Goal: Download file/media

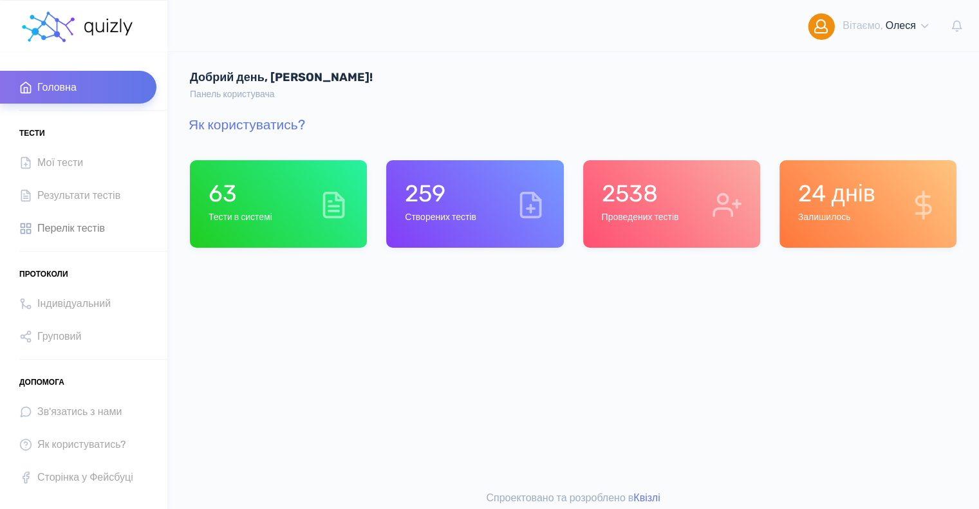
click at [50, 230] on span "Перелік тестів" at bounding box center [71, 227] width 68 height 17
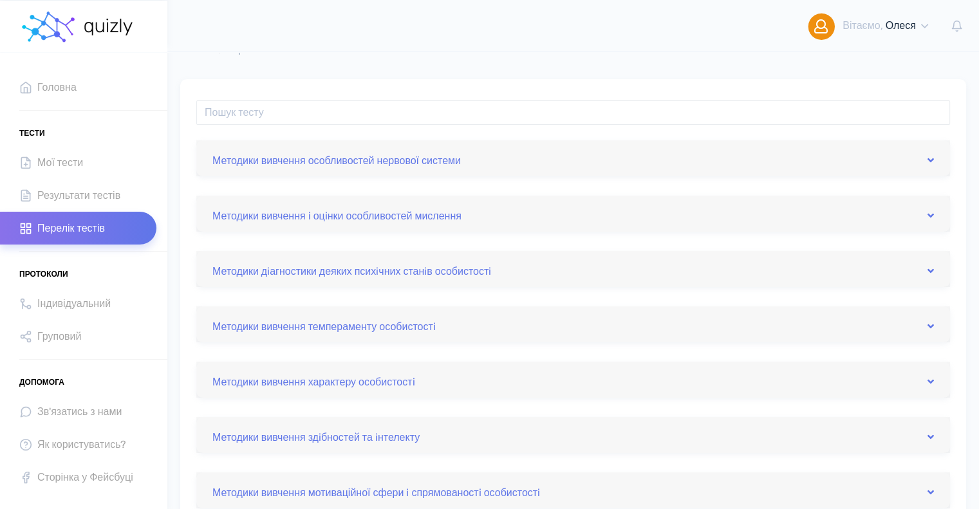
scroll to position [64, 0]
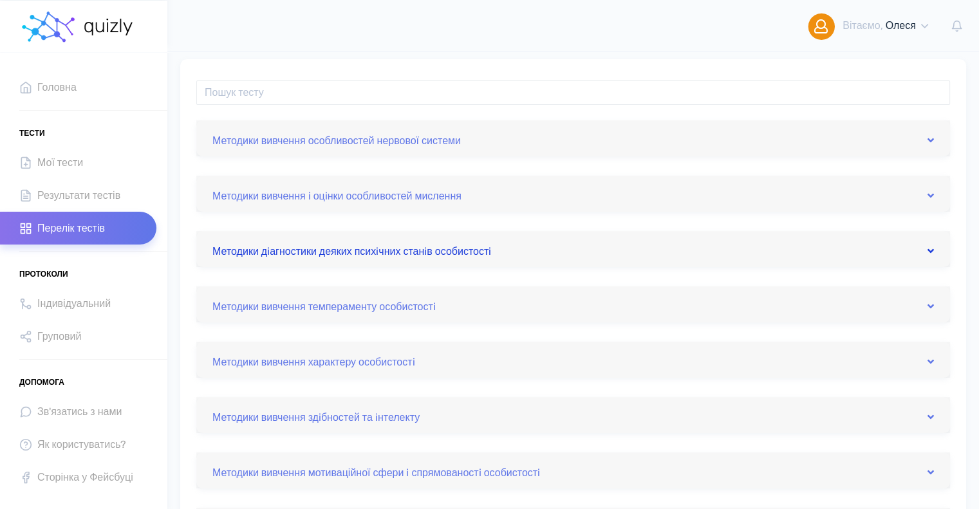
click at [383, 255] on link "Методики дiагностики деяких психiчних станiв особистостi" at bounding box center [572, 249] width 721 height 21
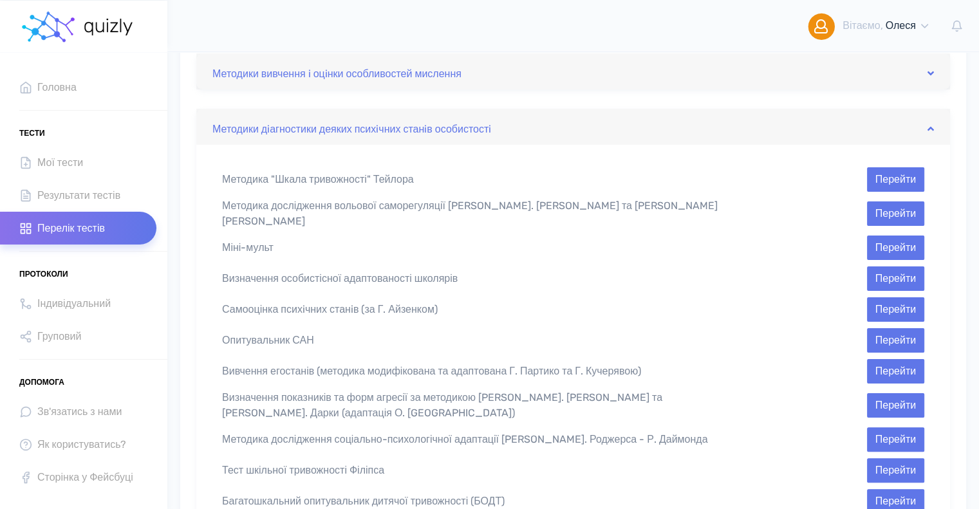
scroll to position [193, 0]
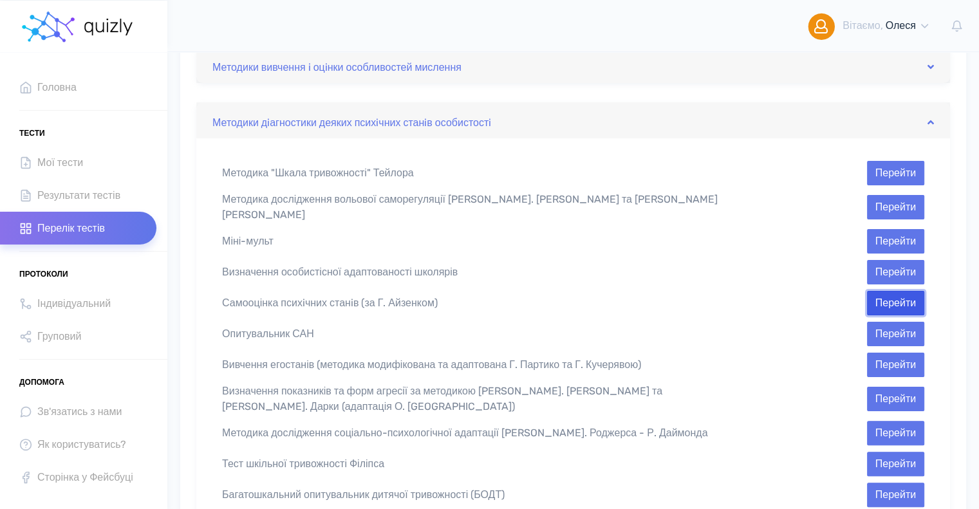
click at [892, 295] on button "Перейти" at bounding box center [895, 303] width 57 height 24
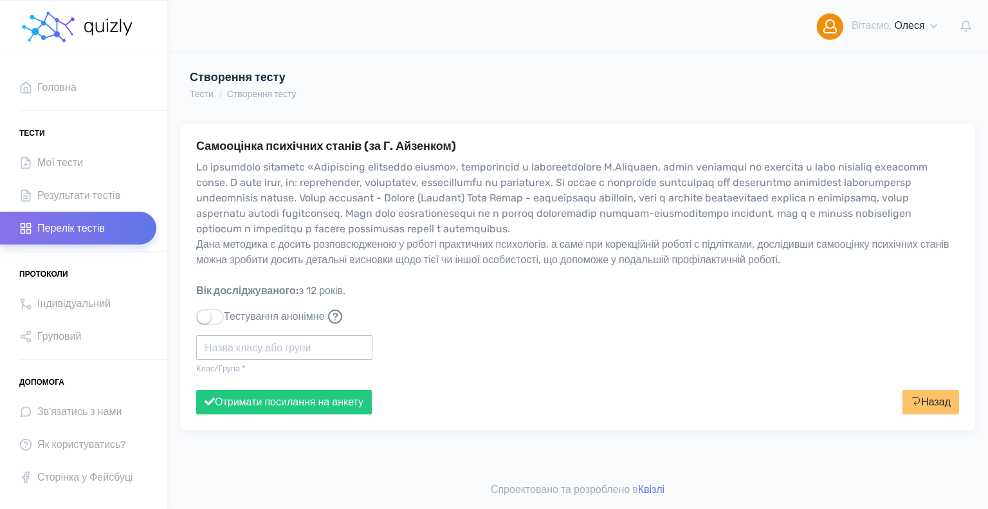
click at [235, 348] on input "text" at bounding box center [284, 347] width 176 height 24
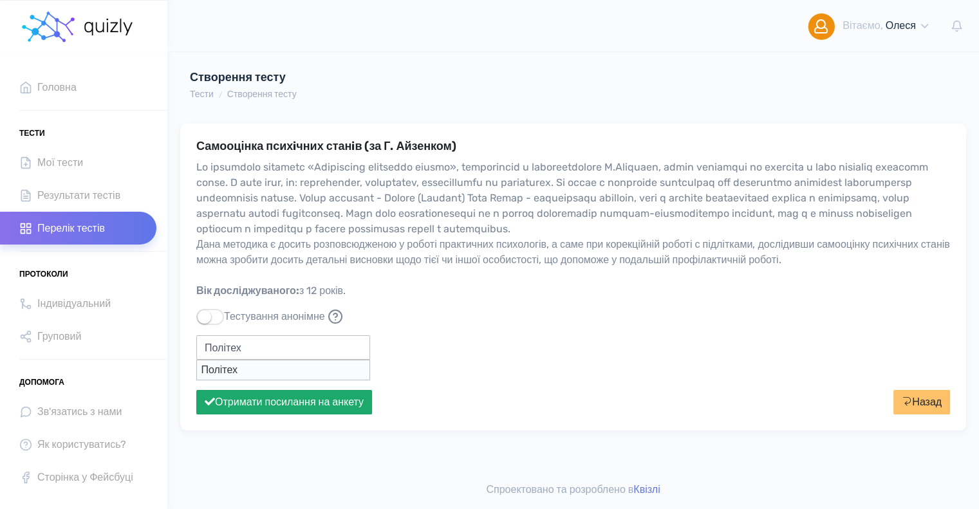
type input "Політех"
click at [338, 400] on button "Отримати посилання на анкету" at bounding box center [284, 402] width 176 height 24
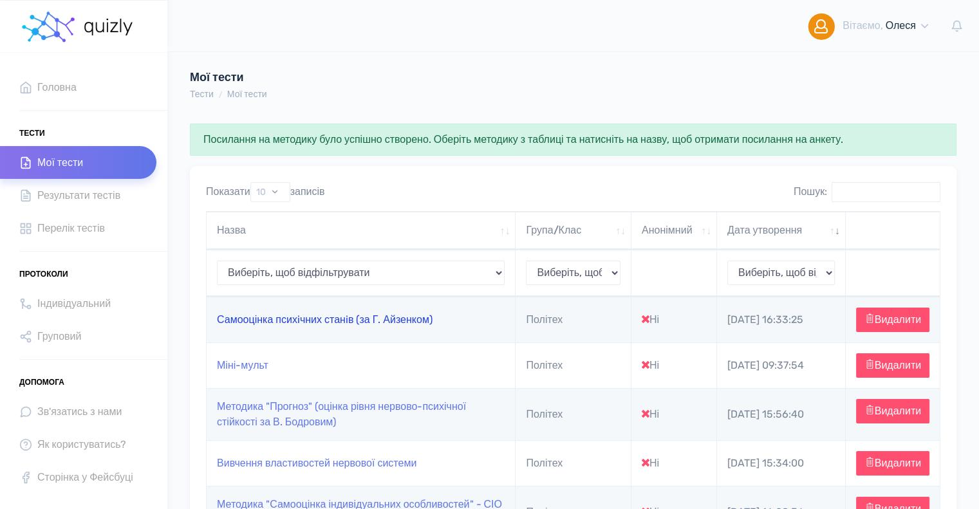
click at [299, 323] on link "Самооцінка психiчних станiв (за Г. Айзенком)" at bounding box center [325, 319] width 216 height 12
type input "https://quizly.com.ua/quiz/10q_9An9mardE"
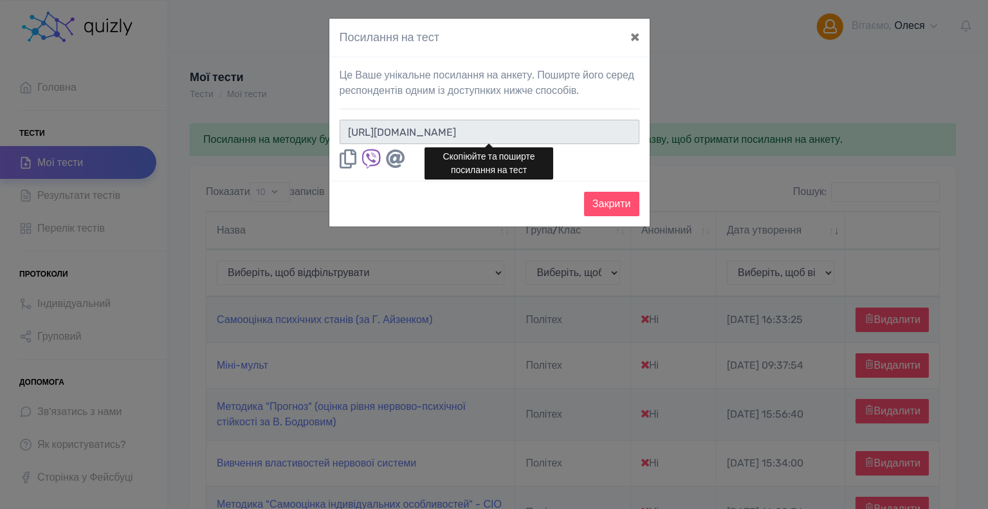
click at [591, 133] on input "https://quizly.com.ua/quiz/10q_9An9mardE" at bounding box center [490, 132] width 300 height 24
click at [608, 208] on button "Закрити" at bounding box center [611, 204] width 55 height 24
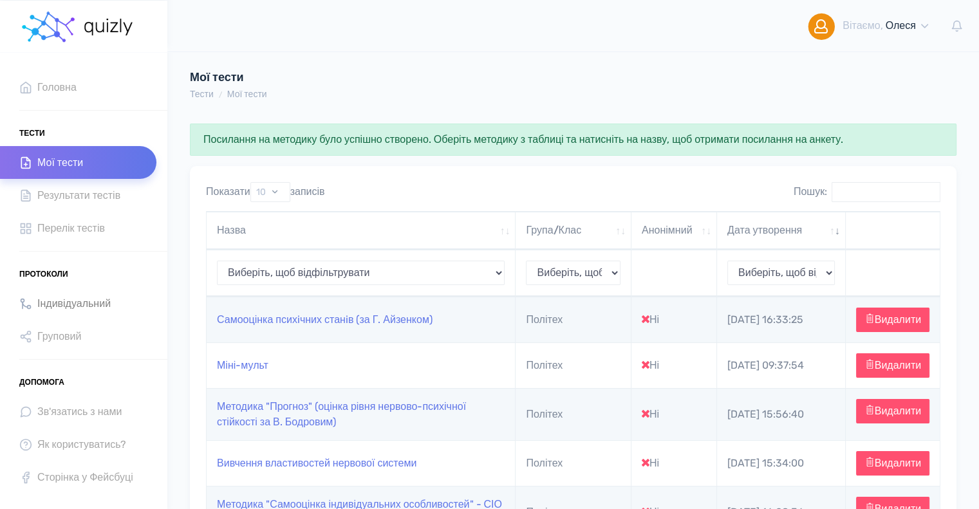
click at [62, 303] on span "Індивідуальний" at bounding box center [73, 303] width 73 height 17
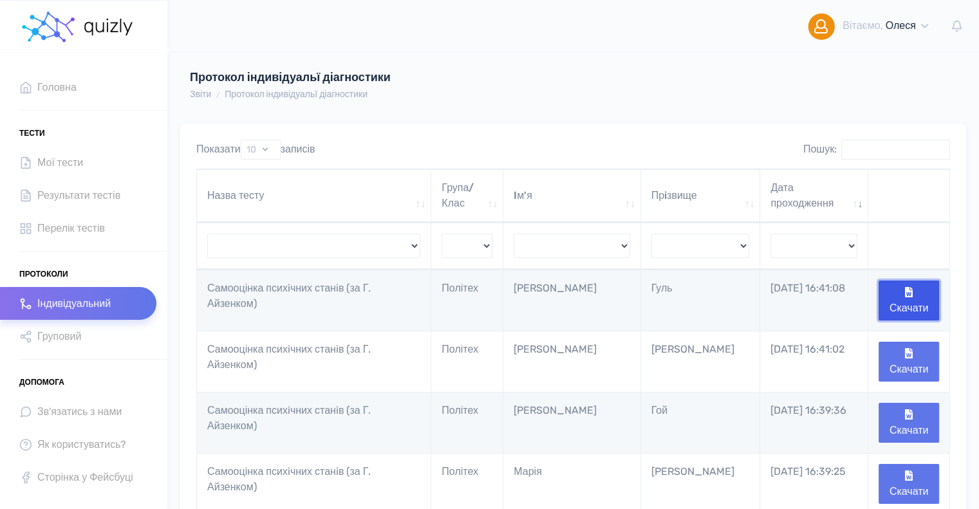
click at [915, 295] on button "Скачати" at bounding box center [908, 301] width 60 height 40
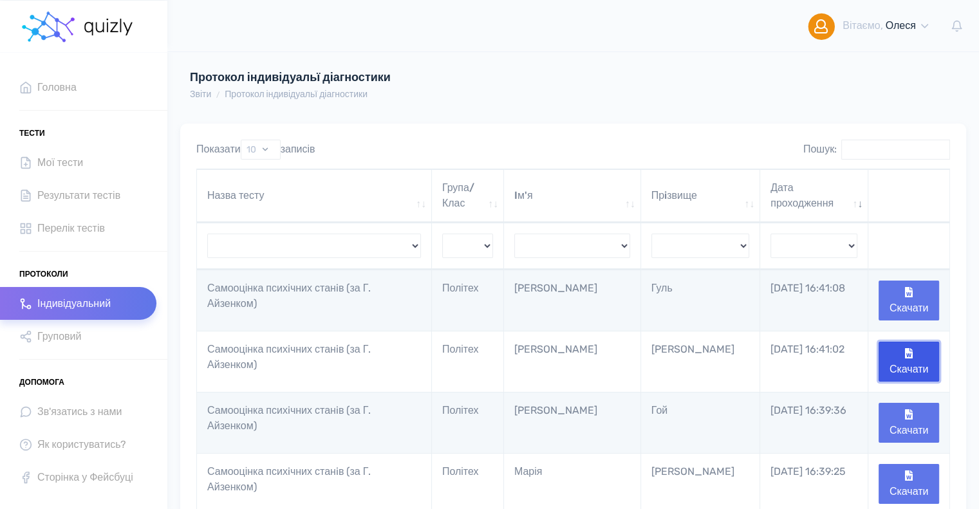
click at [916, 365] on button "Скачати" at bounding box center [908, 362] width 60 height 40
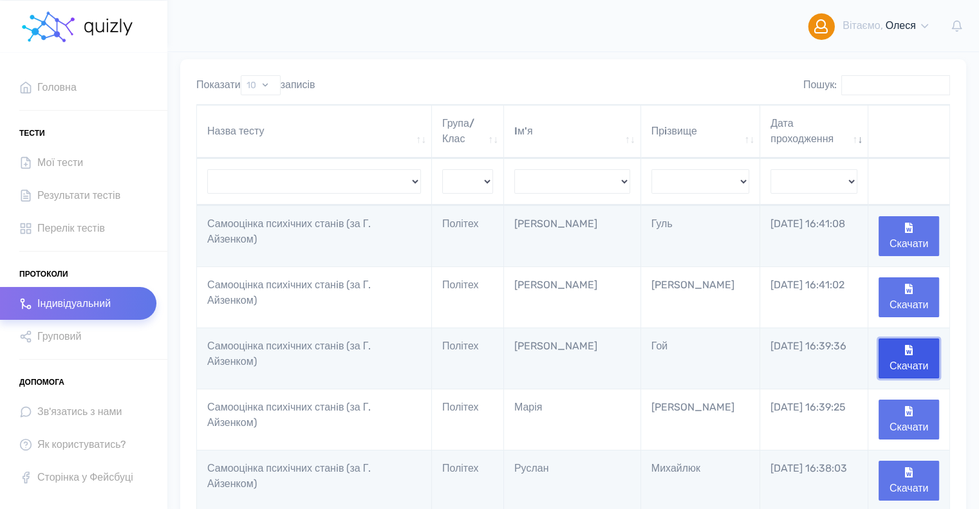
click at [915, 358] on button "Скачати" at bounding box center [908, 358] width 60 height 40
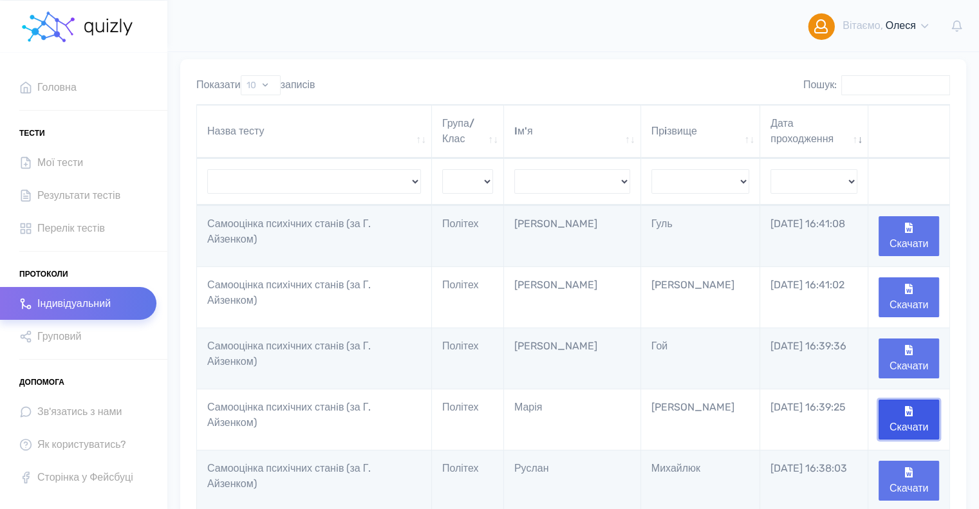
click at [921, 415] on button "Скачати" at bounding box center [908, 420] width 60 height 40
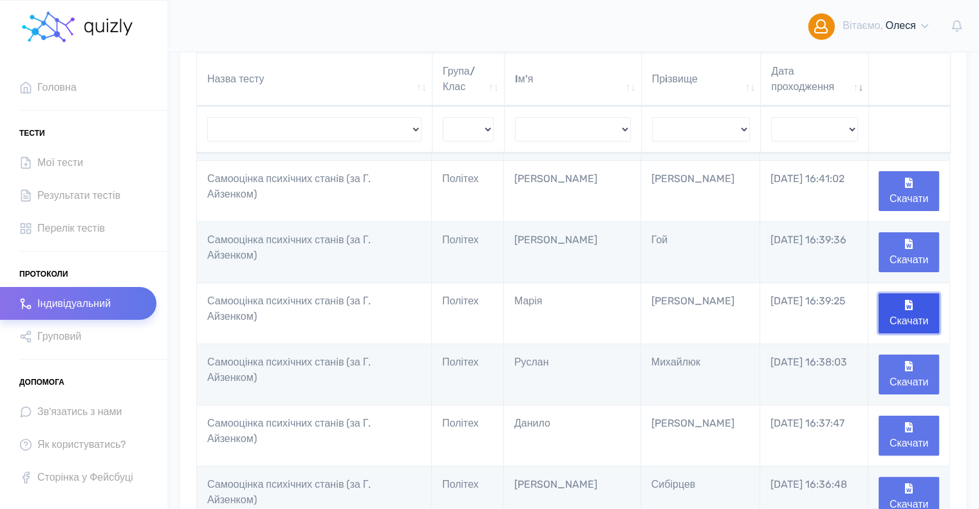
scroll to position [193, 0]
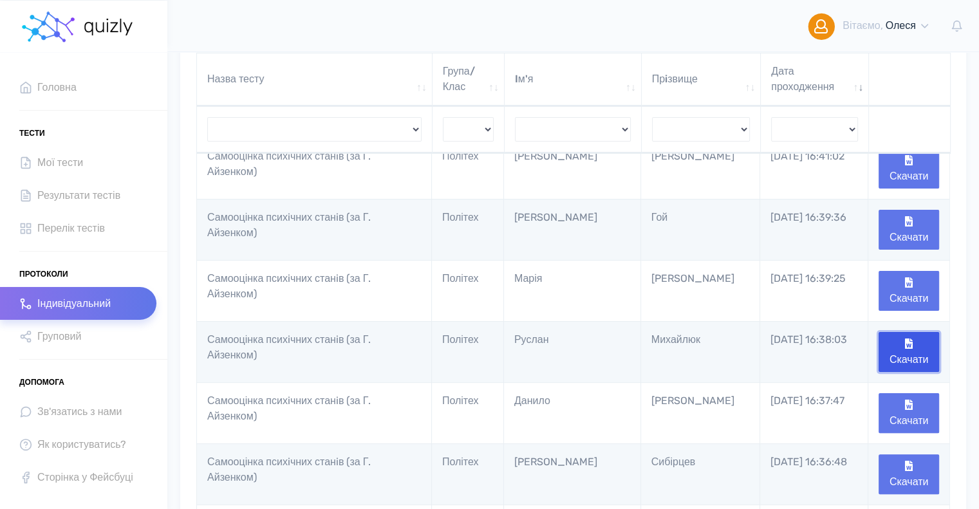
click at [908, 356] on button "Скачати" at bounding box center [908, 352] width 60 height 40
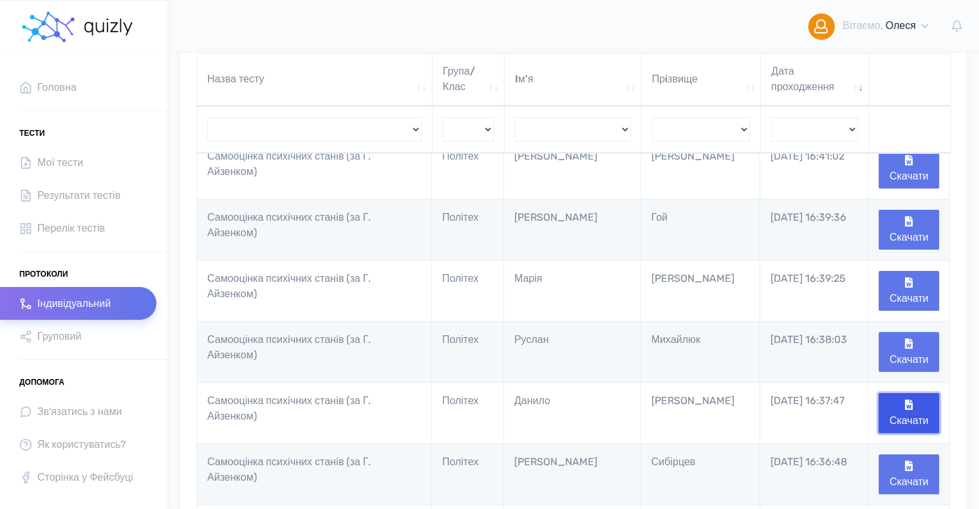
click at [915, 409] on button "Скачати" at bounding box center [908, 413] width 60 height 40
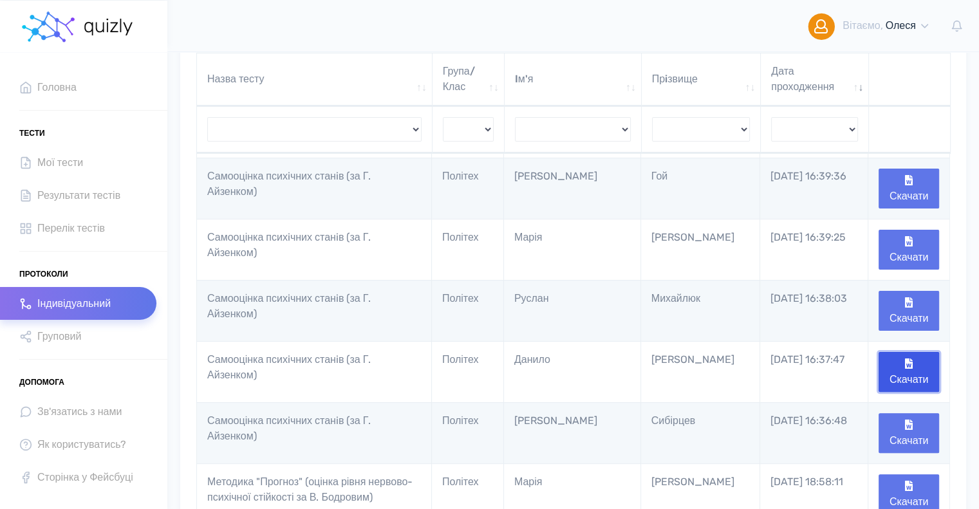
scroll to position [257, 0]
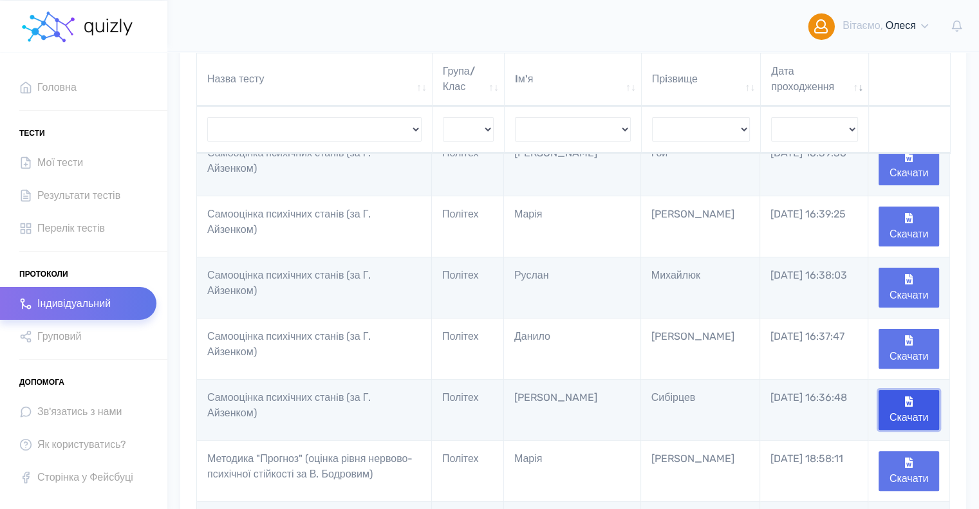
click at [912, 412] on button "Скачати" at bounding box center [908, 410] width 60 height 40
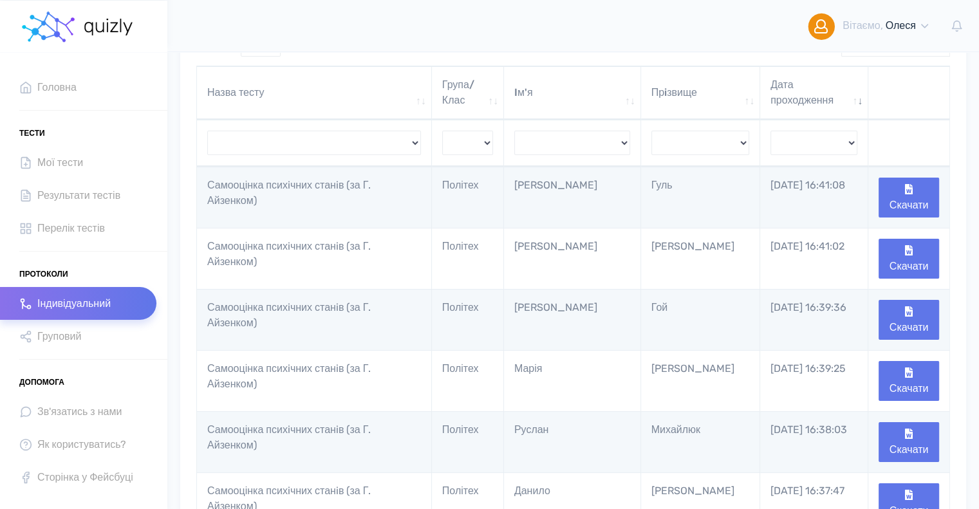
scroll to position [0, 0]
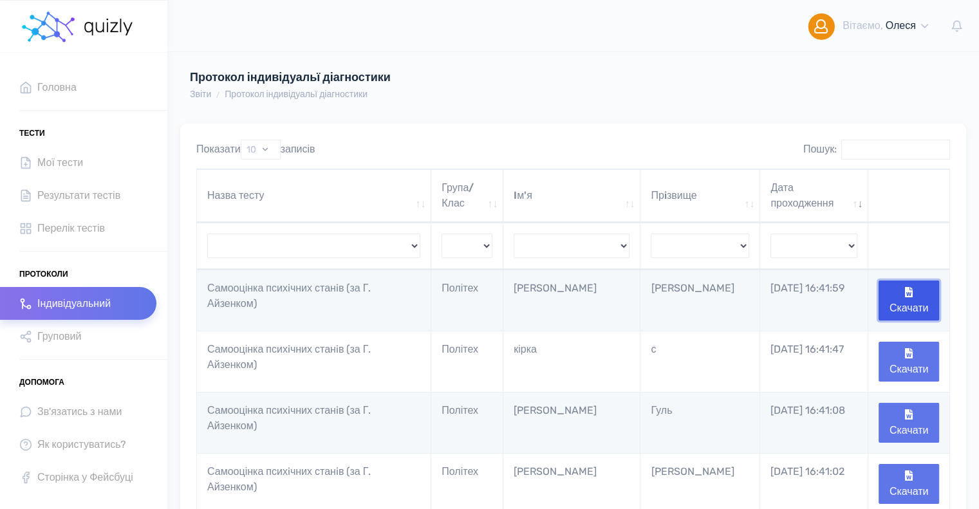
click at [923, 297] on button "Скачати" at bounding box center [908, 301] width 60 height 40
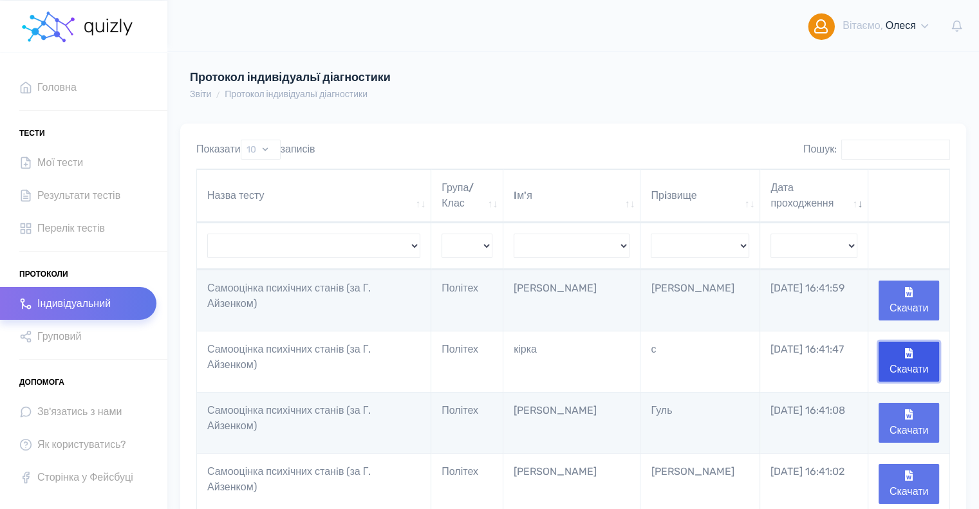
click at [902, 357] on button "Скачати" at bounding box center [908, 362] width 60 height 40
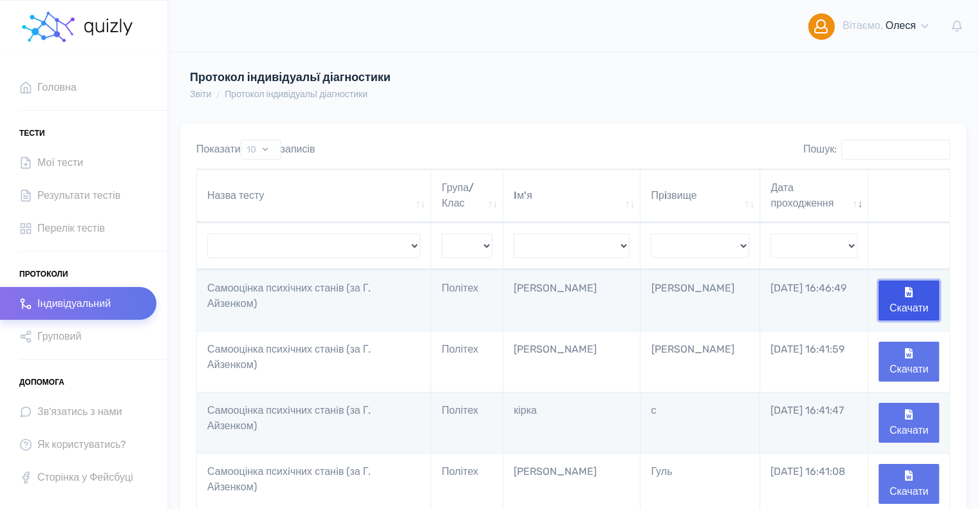
click at [921, 300] on button "Скачати" at bounding box center [908, 301] width 60 height 40
click at [917, 291] on button "Скачати" at bounding box center [908, 301] width 60 height 40
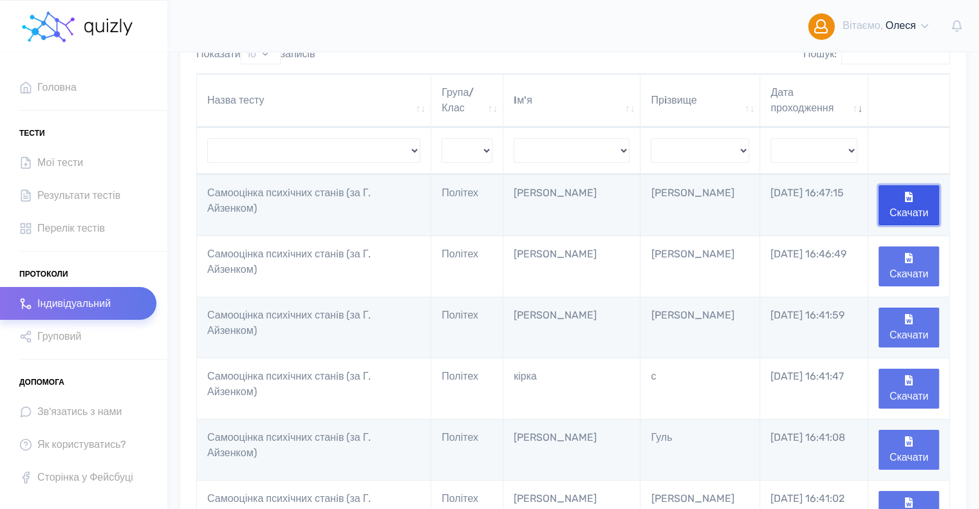
scroll to position [129, 0]
